Goal: Information Seeking & Learning: Learn about a topic

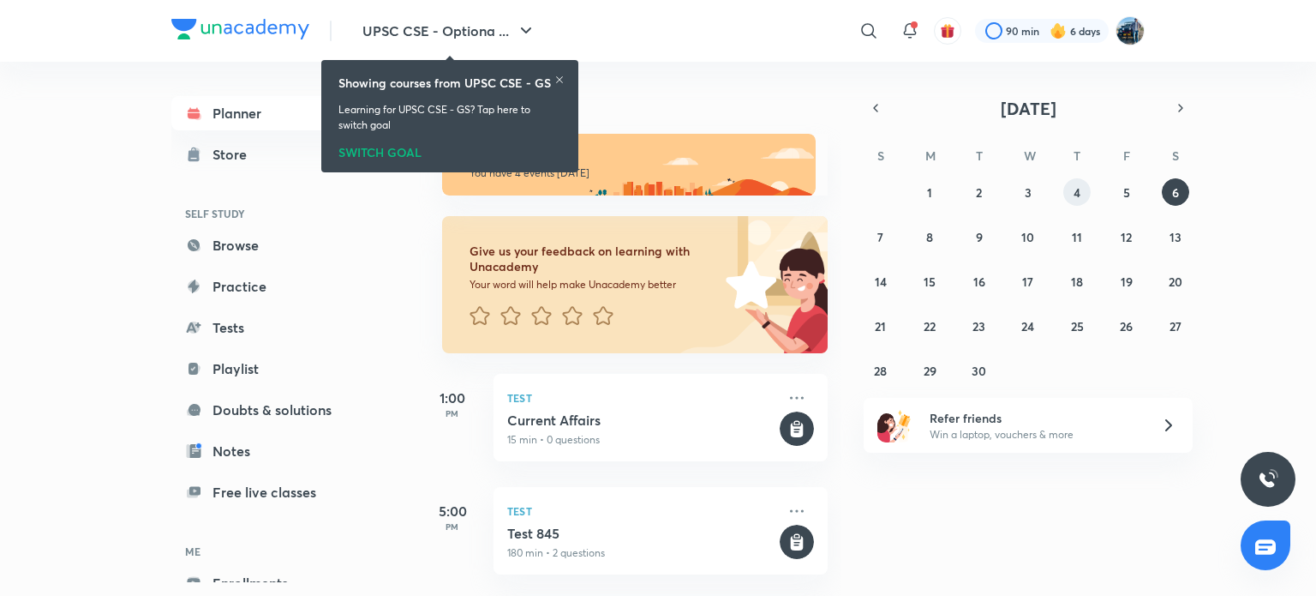
click at [1080, 198] on abbr "4" at bounding box center [1077, 192] width 7 height 16
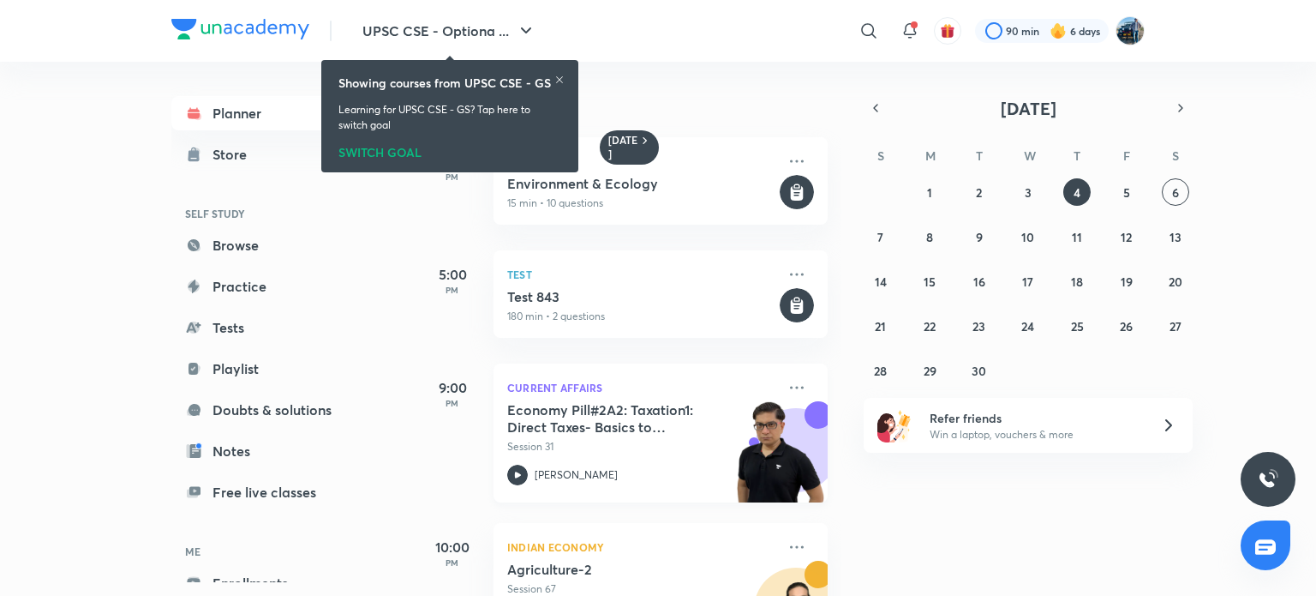
click at [767, 438] on img at bounding box center [781, 460] width 94 height 118
